Goal: Information Seeking & Learning: Learn about a topic

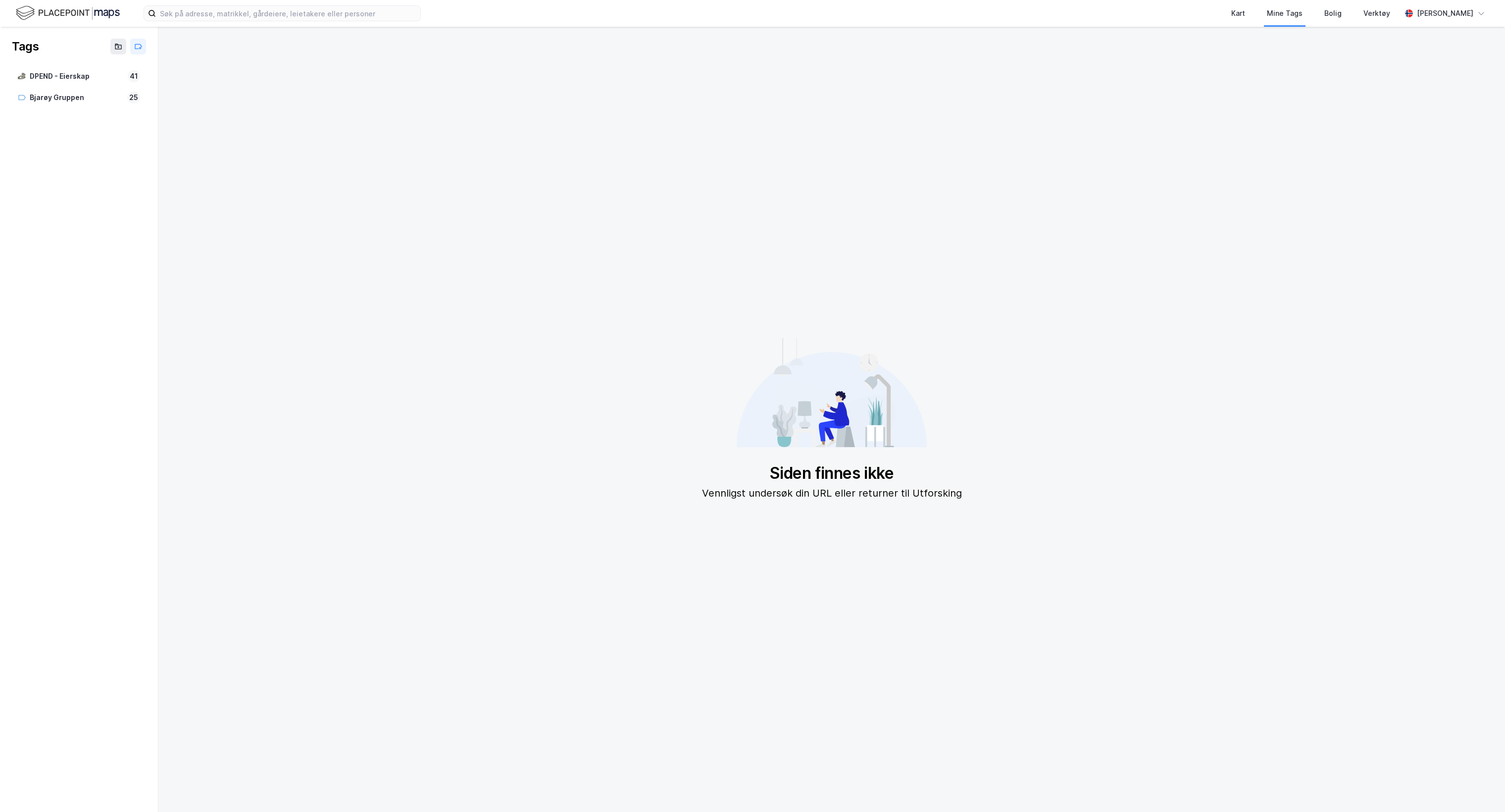
click at [53, 9] on img at bounding box center [68, 13] width 104 height 17
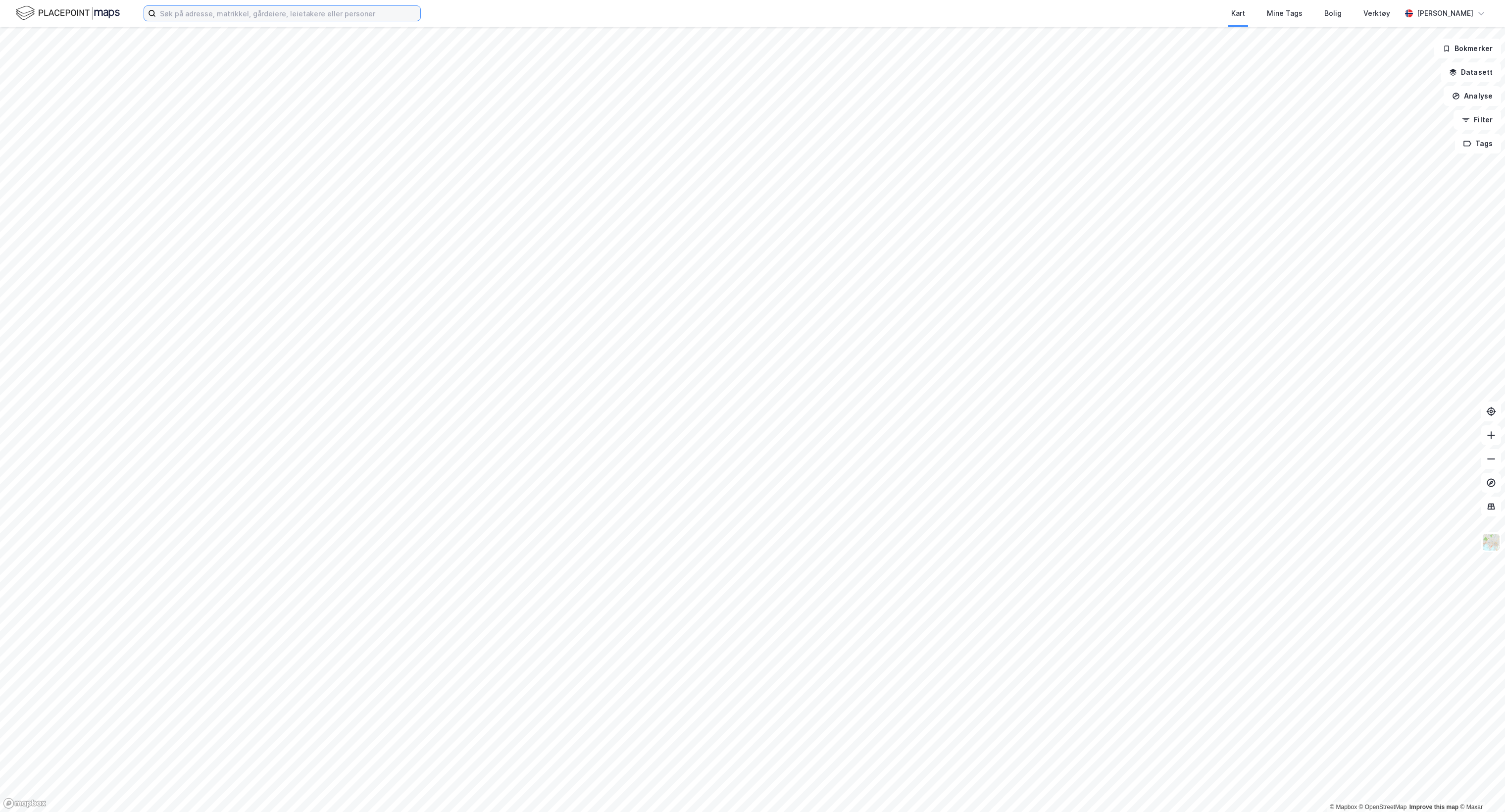
click at [293, 19] on input at bounding box center [288, 13] width 264 height 15
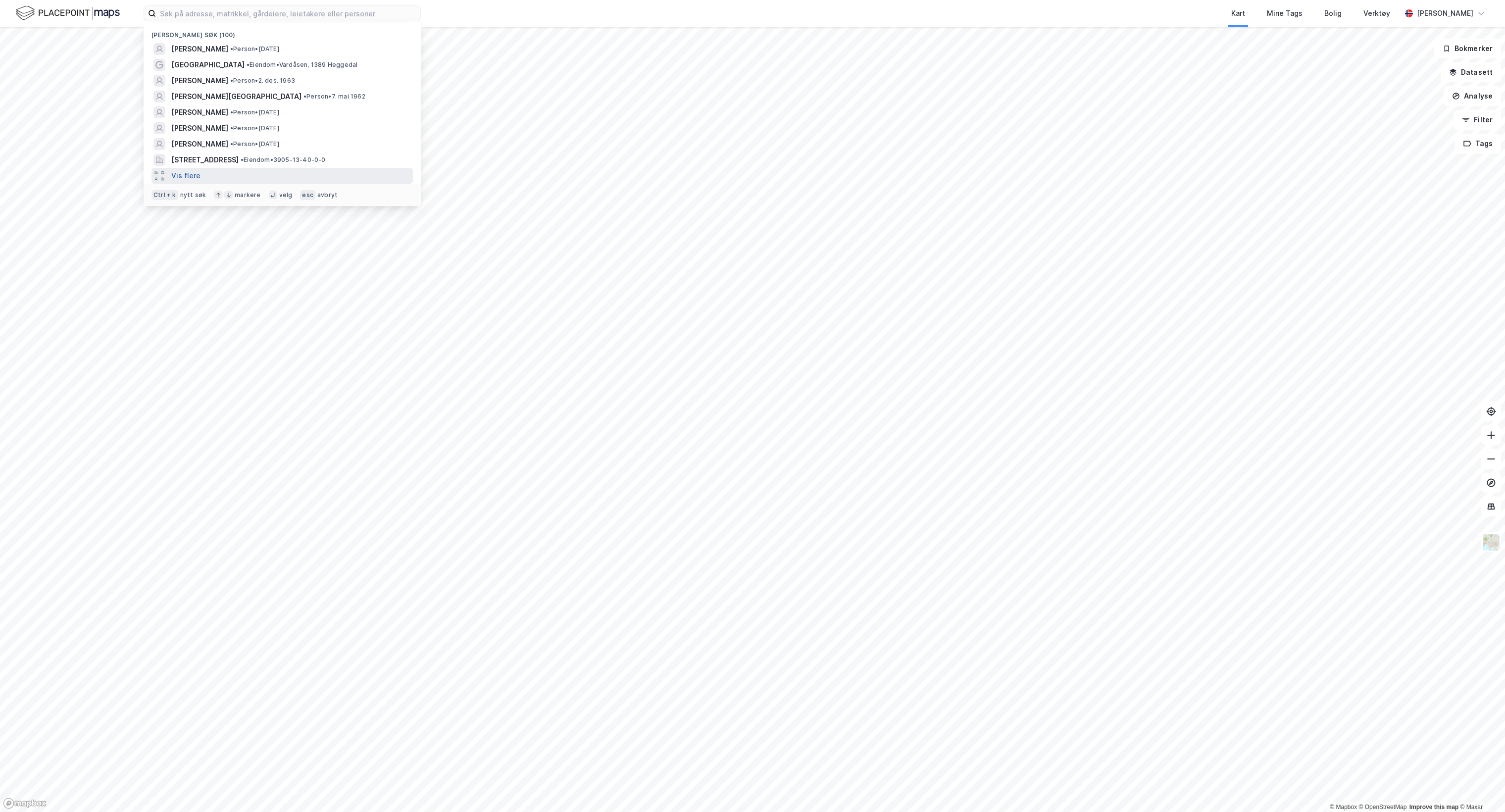
click at [181, 175] on button "Vis flere" at bounding box center [186, 175] width 29 height 12
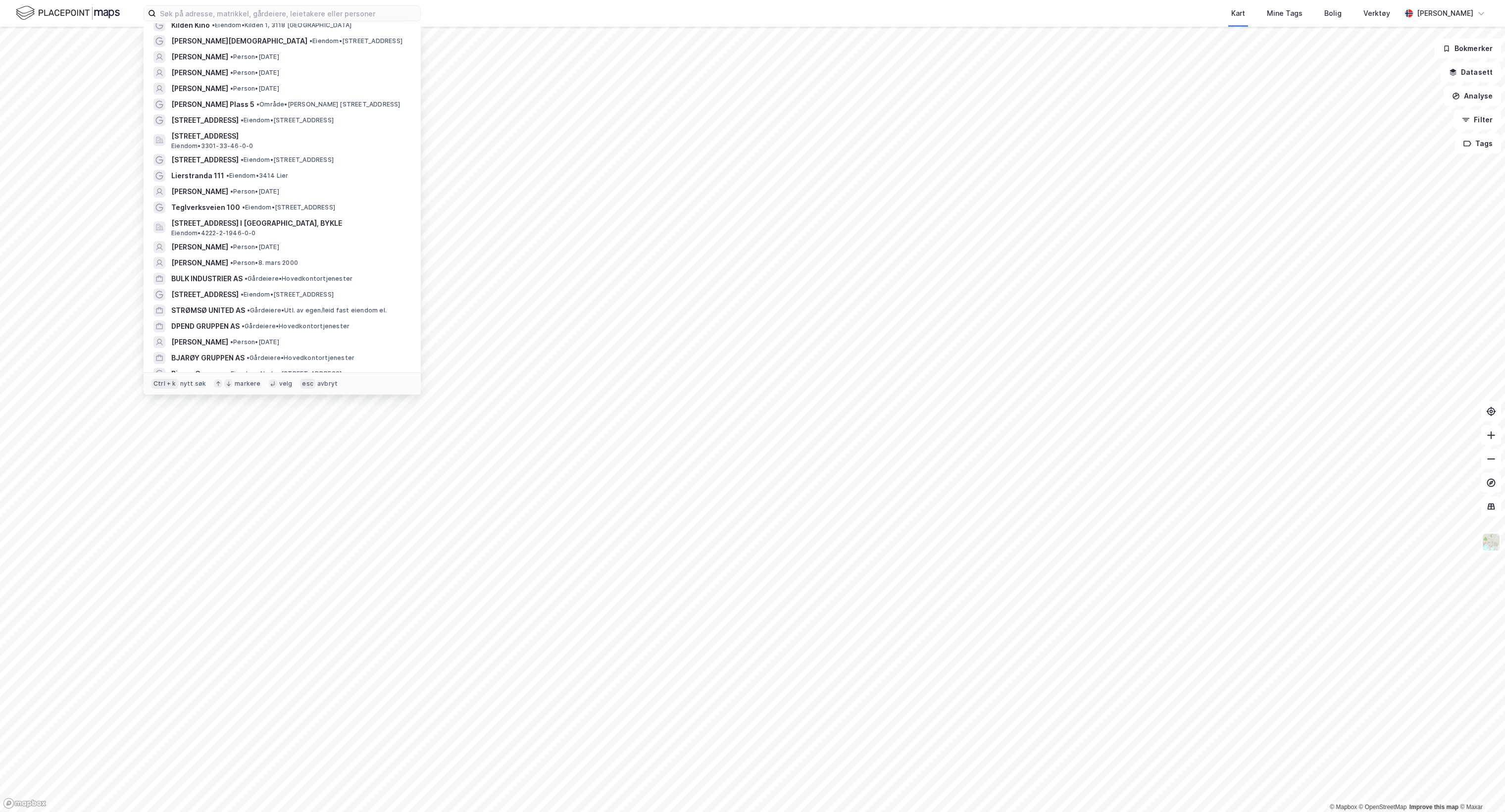
scroll to position [1308, 0]
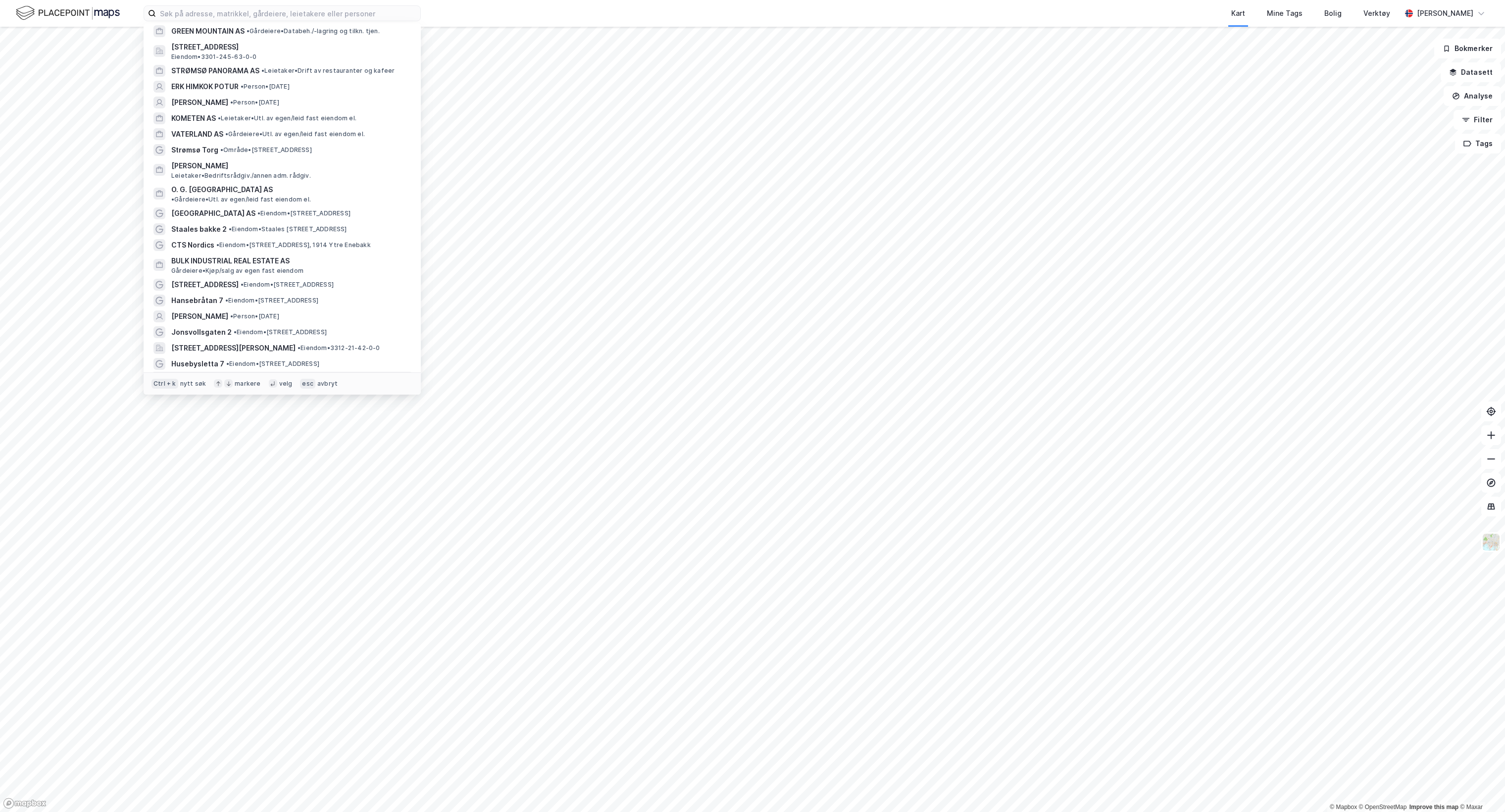
click at [210, 374] on span "[STREET_ADDRESS]" at bounding box center [205, 379] width 67 height 12
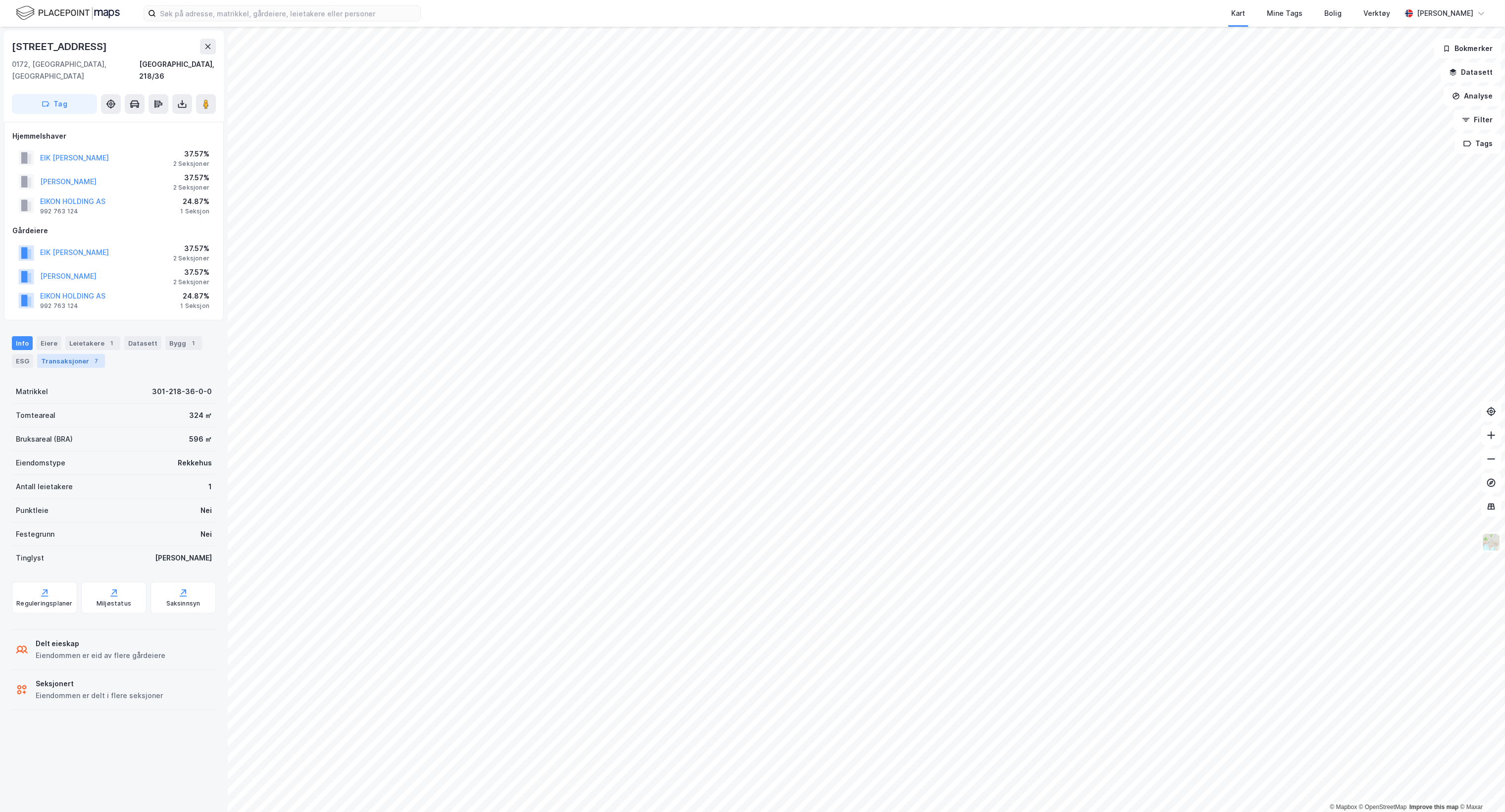
click at [75, 354] on div "Transaksjoner 7" at bounding box center [71, 361] width 68 height 14
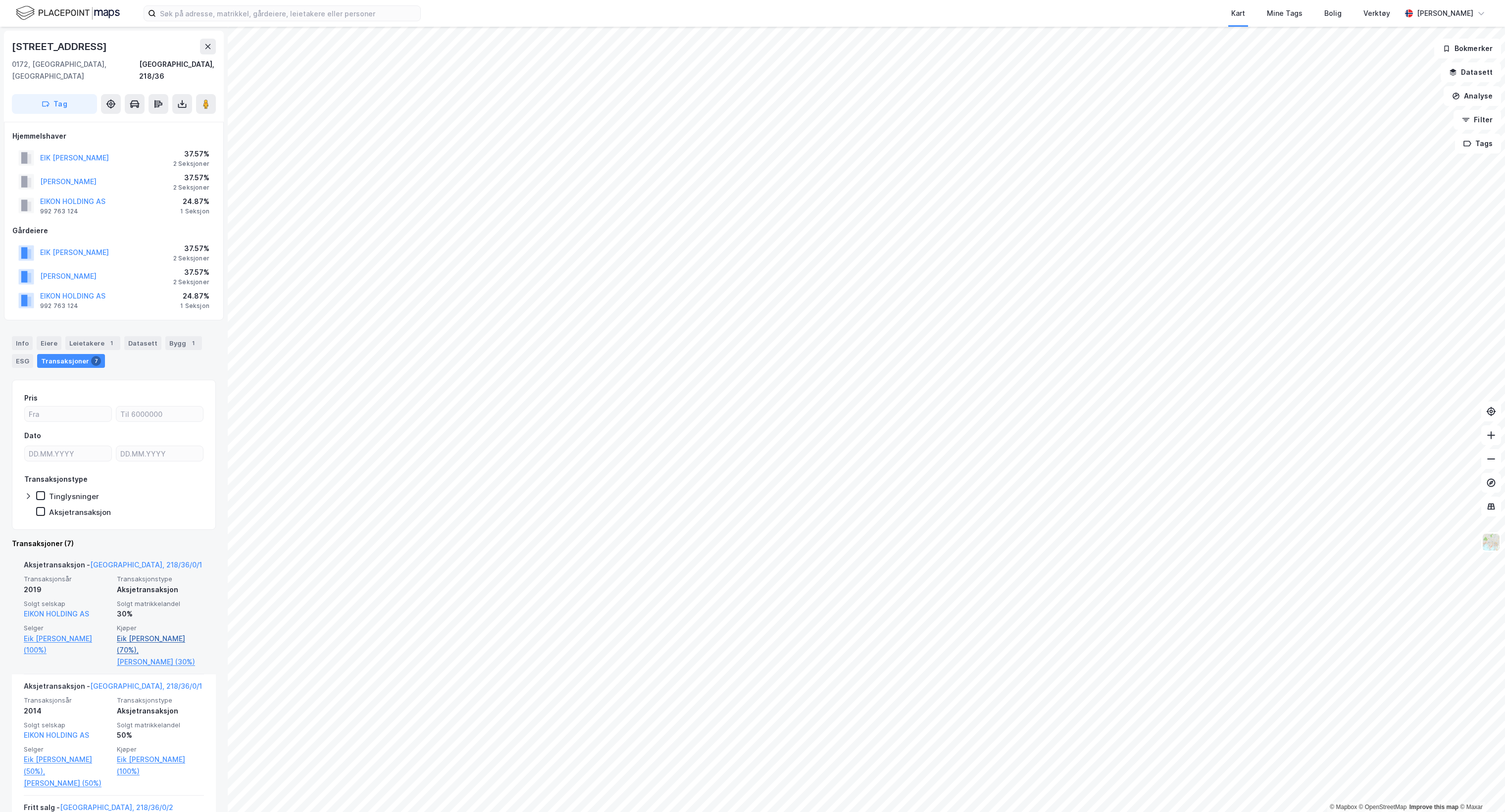
click at [144, 633] on link "Eik [PERSON_NAME] (70%)," at bounding box center [160, 644] width 87 height 24
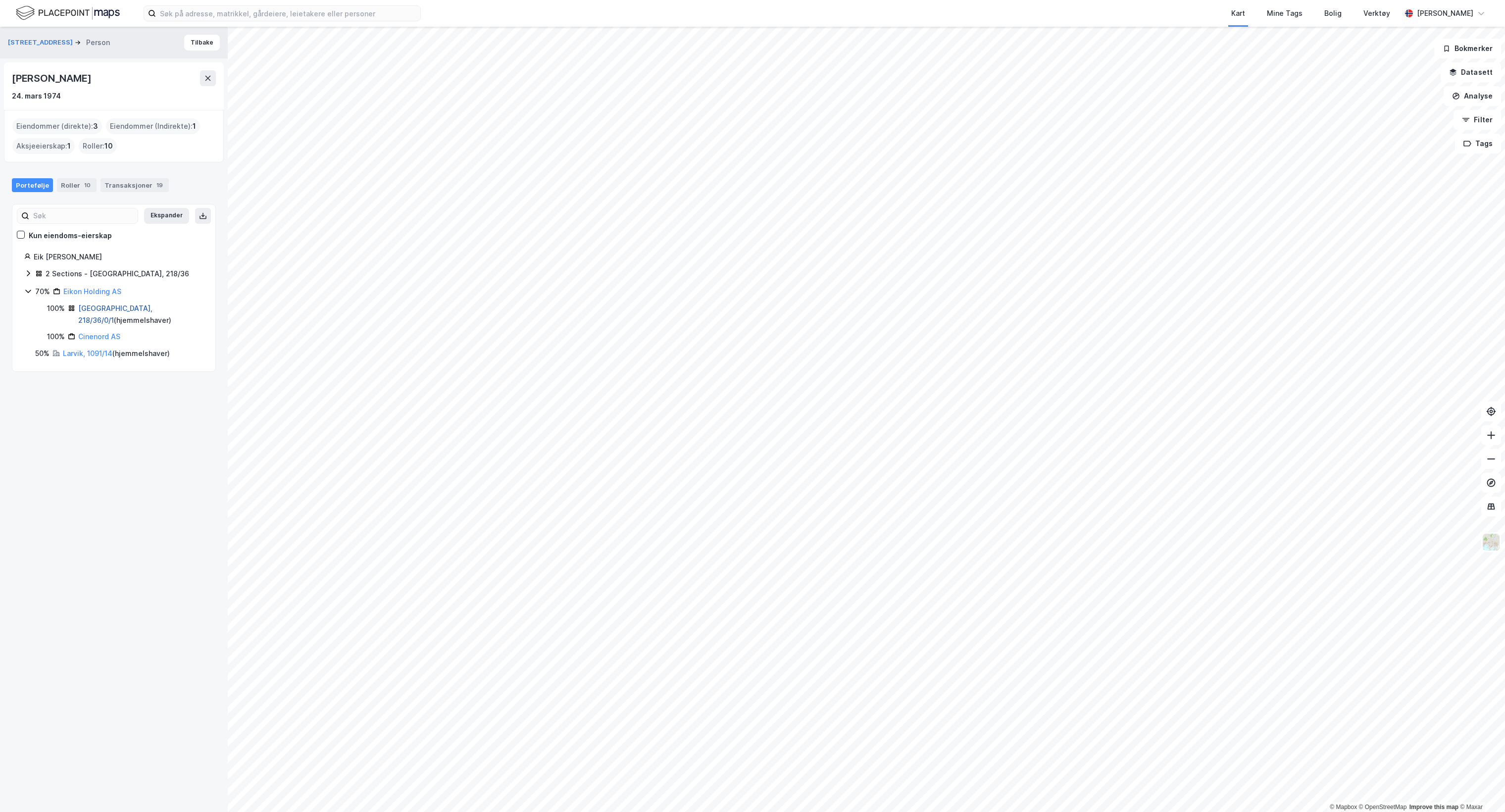
click at [111, 309] on link "[GEOGRAPHIC_DATA], 218/36/0/1" at bounding box center [115, 314] width 74 height 20
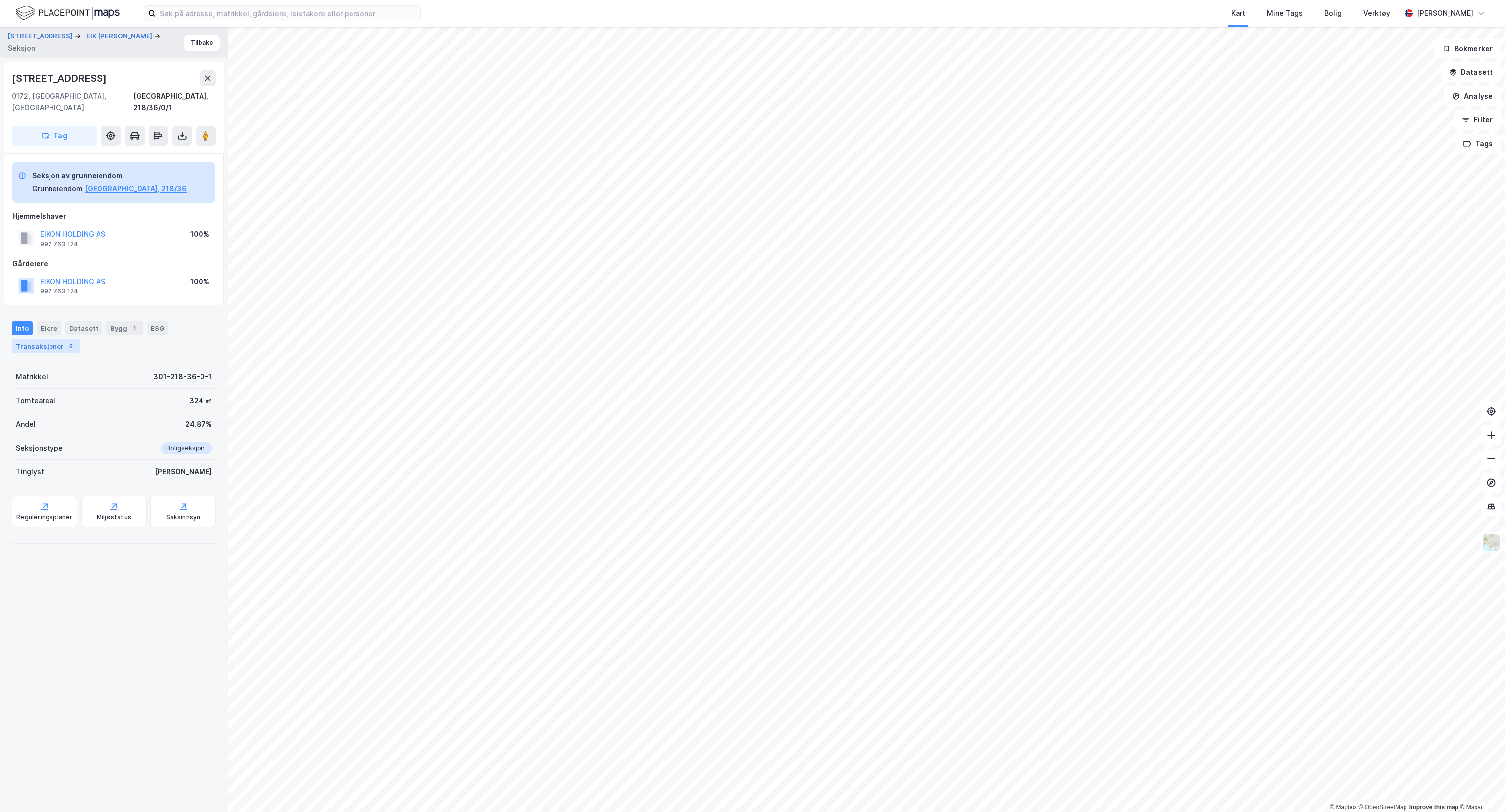
click at [69, 341] on div "5" at bounding box center [71, 346] width 10 height 10
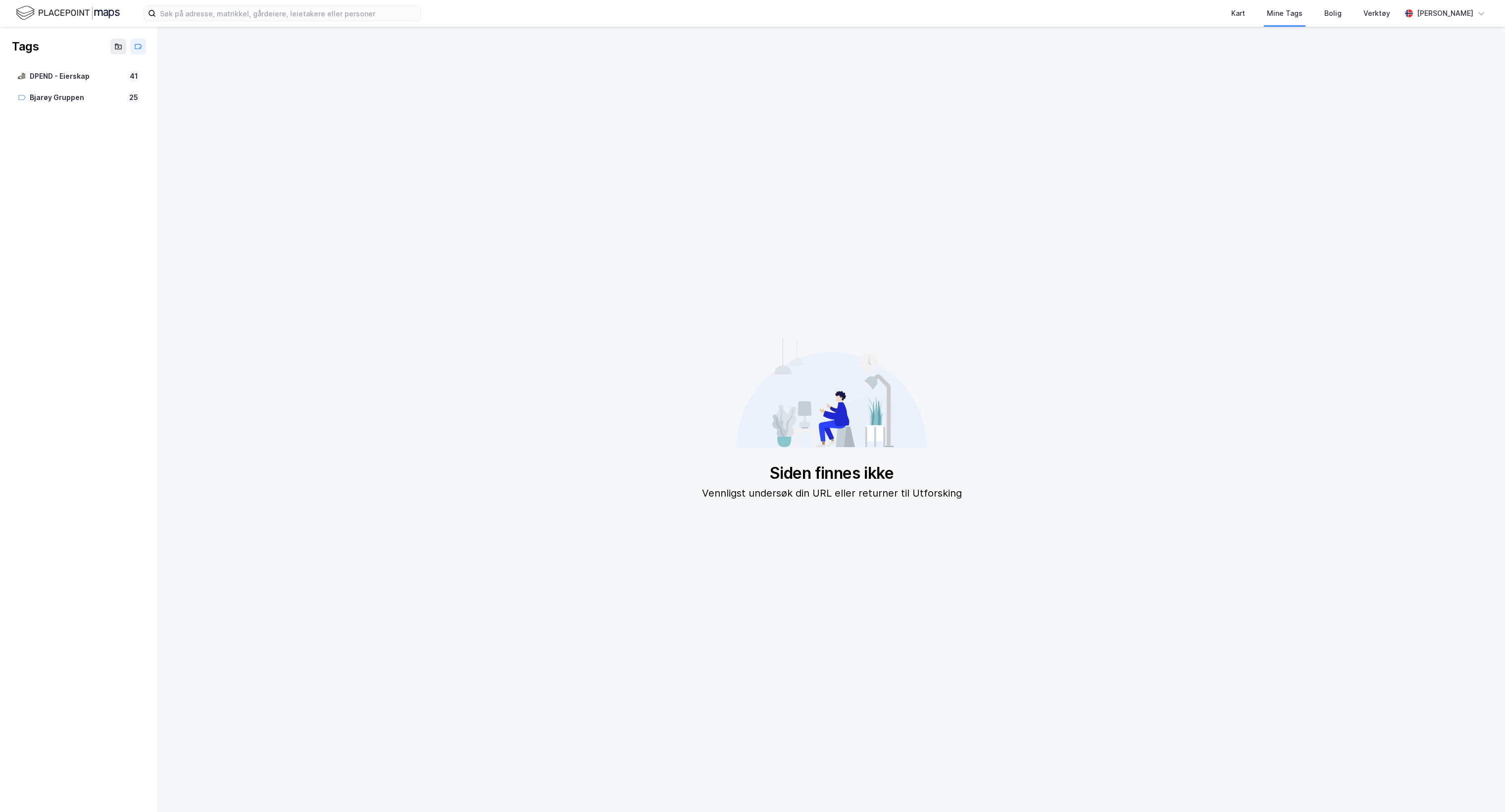
click at [94, 5] on img at bounding box center [68, 13] width 104 height 17
